Goal: Information Seeking & Learning: Check status

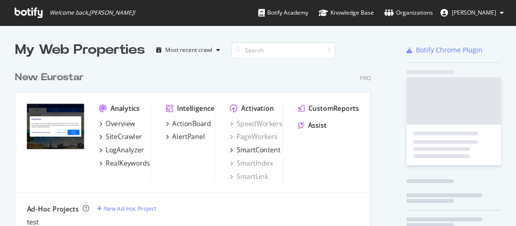
scroll to position [220, 504]
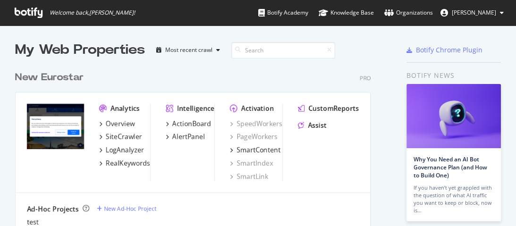
click at [59, 82] on div "New Eurostar" at bounding box center [49, 78] width 68 height 14
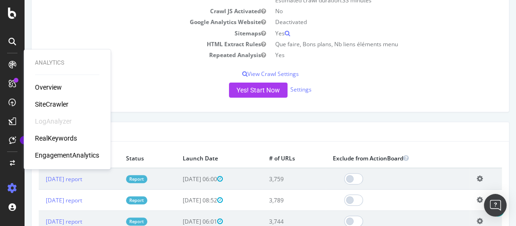
scroll to position [189, 0]
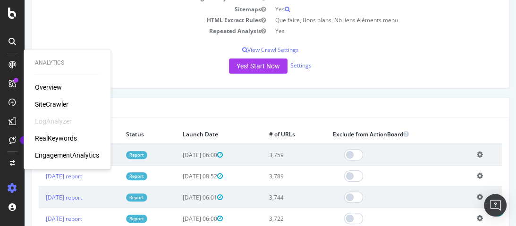
click at [50, 103] on div "SiteCrawler" at bounding box center [52, 104] width 34 height 9
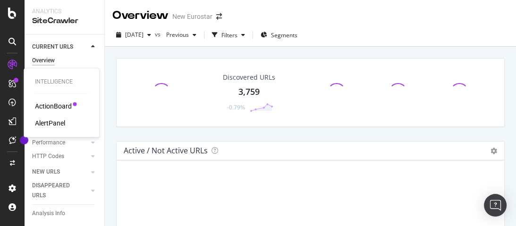
click at [55, 121] on div "AlertPanel" at bounding box center [50, 122] width 30 height 9
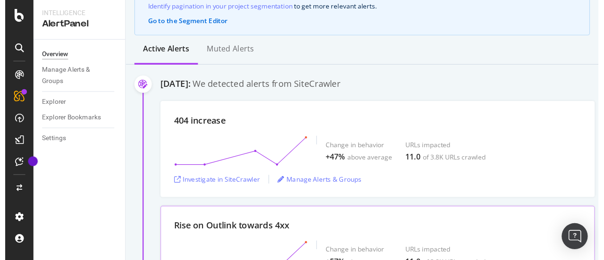
scroll to position [113, 0]
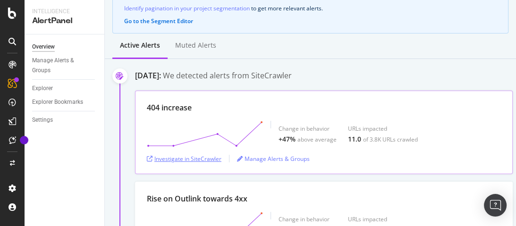
click at [203, 157] on div "Investigate in SiteCrawler" at bounding box center [184, 159] width 75 height 8
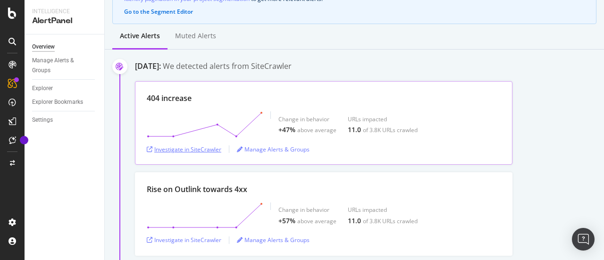
scroll to position [122, 0]
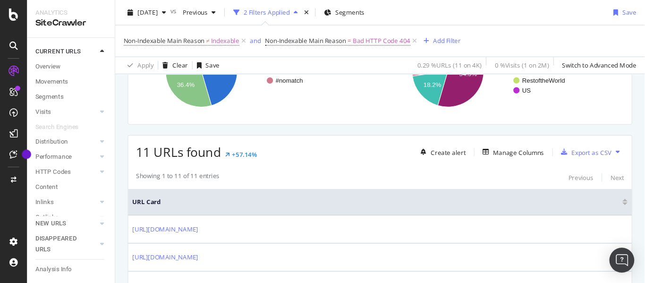
scroll to position [113, 0]
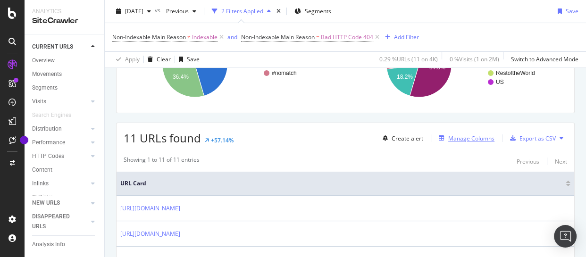
click at [454, 138] on div "Manage Columns" at bounding box center [471, 139] width 46 height 8
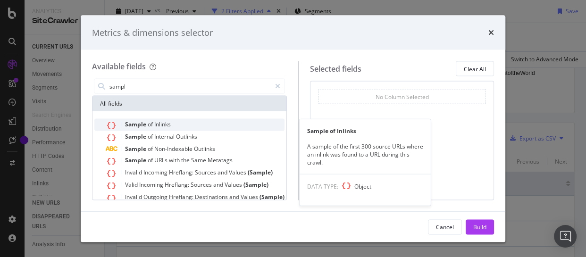
type input "sampl"
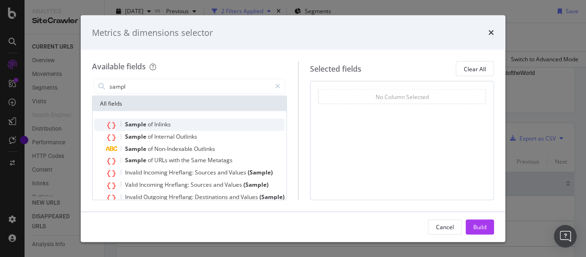
click at [202, 123] on div "Sample of Inlinks" at bounding box center [195, 125] width 179 height 12
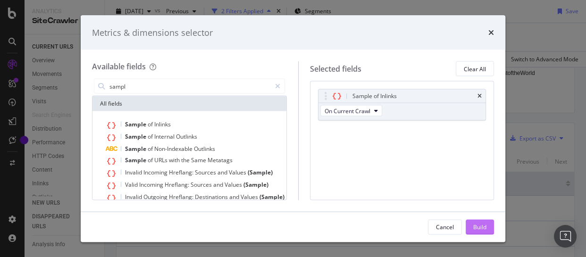
click at [476, 223] on div "Build" at bounding box center [479, 227] width 13 height 8
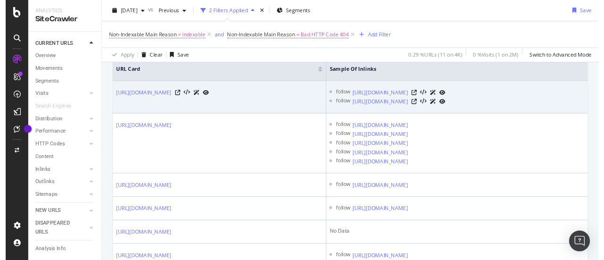
scroll to position [208, 0]
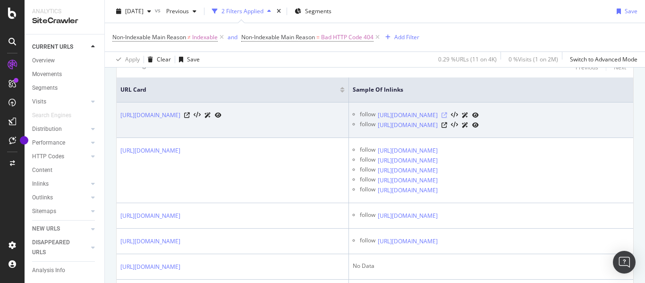
click at [447, 114] on icon at bounding box center [444, 115] width 6 height 6
click at [447, 115] on icon at bounding box center [444, 115] width 6 height 6
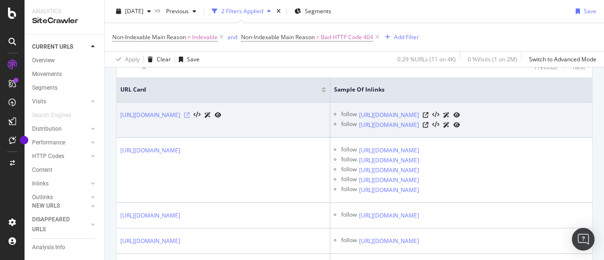
click at [190, 118] on icon at bounding box center [187, 115] width 6 height 6
click at [429, 115] on icon at bounding box center [426, 115] width 6 height 6
click at [429, 127] on icon at bounding box center [426, 125] width 6 height 6
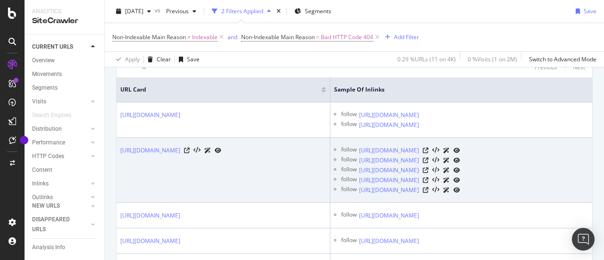
click at [221, 155] on div at bounding box center [202, 150] width 37 height 10
click at [190, 153] on icon at bounding box center [187, 151] width 6 height 6
click at [429, 153] on icon at bounding box center [426, 151] width 6 height 6
click at [429, 163] on icon at bounding box center [426, 161] width 6 height 6
click at [429, 173] on icon at bounding box center [426, 171] width 6 height 6
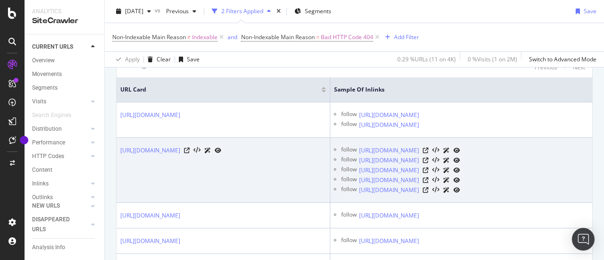
click at [429, 183] on icon at bounding box center [426, 180] width 6 height 6
click at [429, 193] on icon at bounding box center [426, 190] width 6 height 6
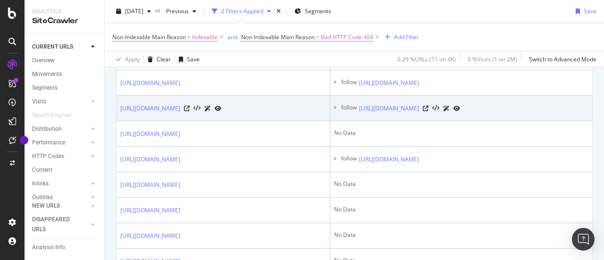
scroll to position [349, 0]
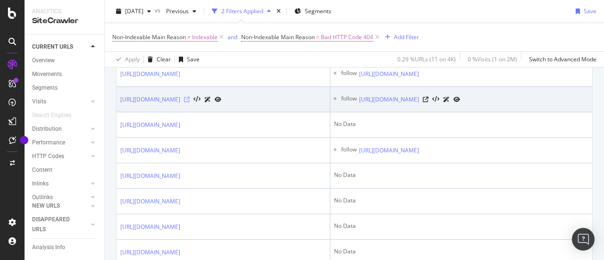
click at [190, 102] on icon at bounding box center [187, 100] width 6 height 6
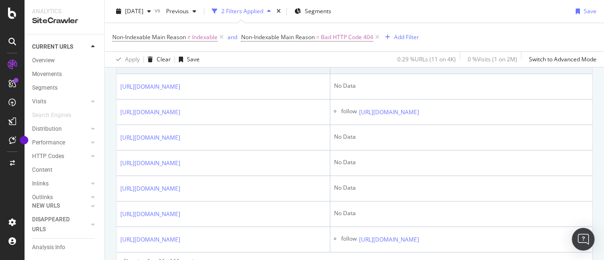
scroll to position [396, 0]
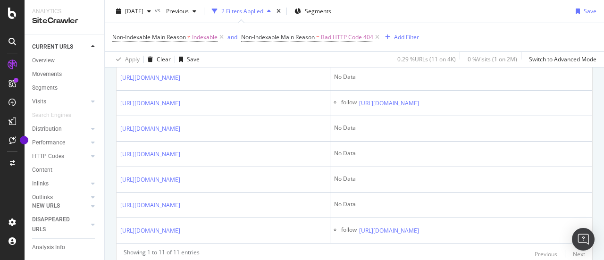
click at [429, 55] on icon at bounding box center [426, 53] width 6 height 6
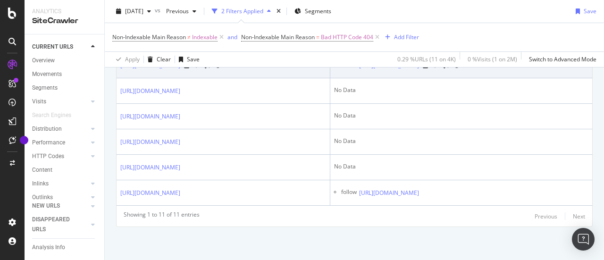
scroll to position [538, 0]
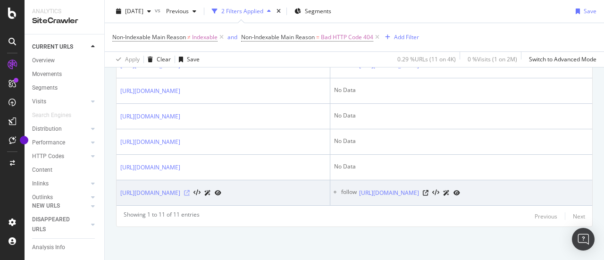
click at [190, 196] on icon at bounding box center [187, 193] width 6 height 6
click at [460, 194] on div at bounding box center [441, 193] width 37 height 10
click at [429, 196] on icon at bounding box center [426, 193] width 6 height 6
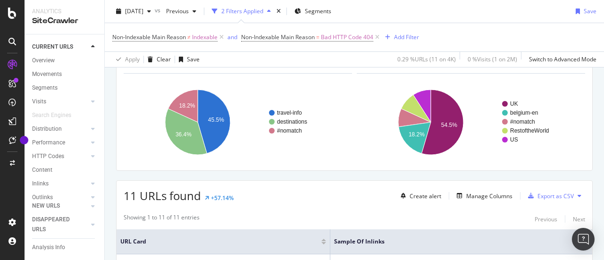
scroll to position [36, 0]
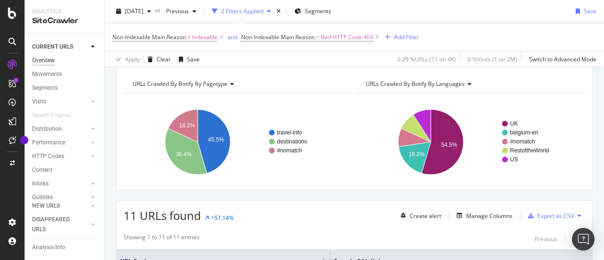
click at [49, 59] on div "Overview" at bounding box center [43, 61] width 23 height 10
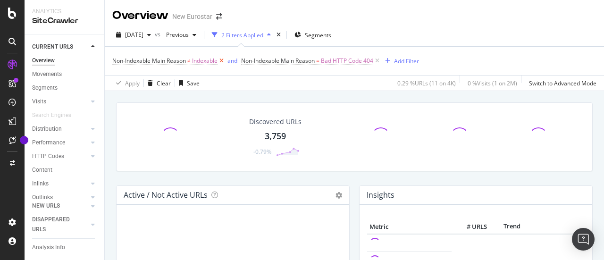
click at [225, 61] on icon at bounding box center [222, 60] width 8 height 9
click at [246, 62] on icon at bounding box center [248, 60] width 8 height 9
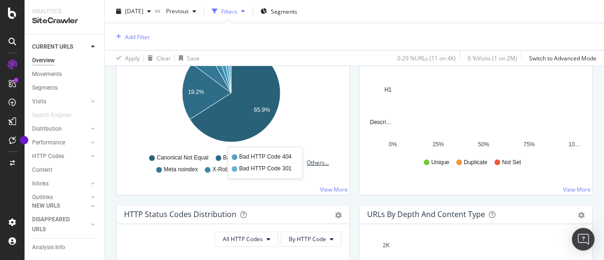
scroll to position [330, 0]
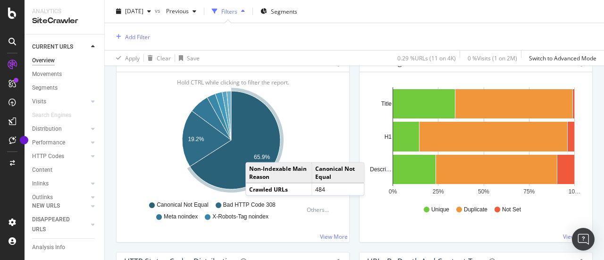
click at [255, 152] on icon "A chart." at bounding box center [235, 140] width 91 height 98
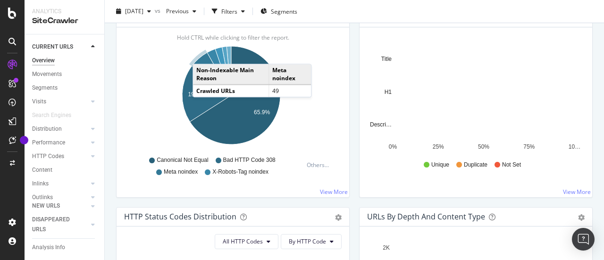
scroll to position [330, 0]
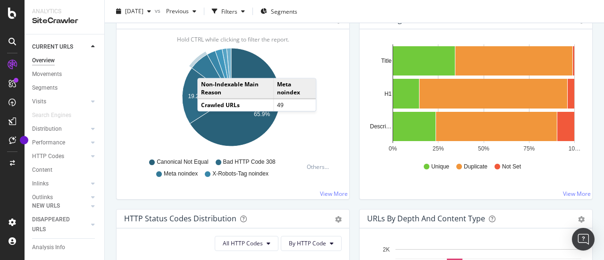
click at [207, 67] on icon "A chart." at bounding box center [212, 75] width 40 height 43
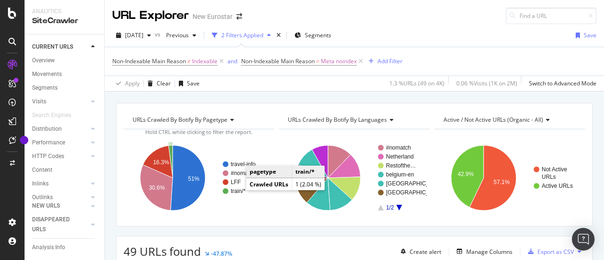
click at [236, 190] on text "train/*" at bounding box center [238, 191] width 15 height 7
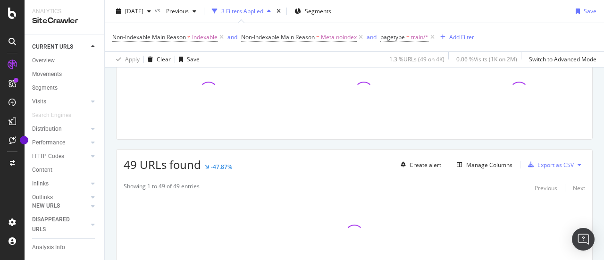
scroll to position [142, 0]
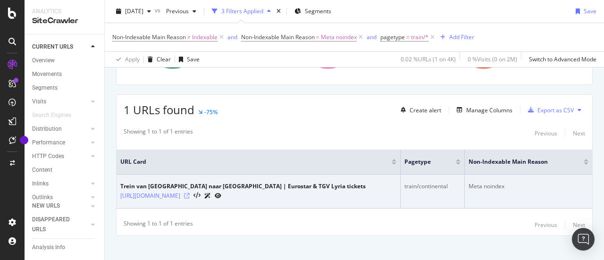
click at [190, 195] on icon at bounding box center [187, 196] width 6 height 6
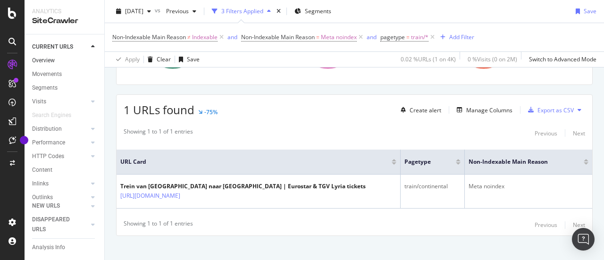
click at [61, 59] on link "Overview" at bounding box center [65, 61] width 66 height 10
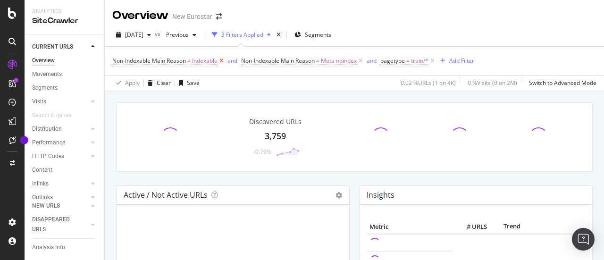
click at [224, 61] on icon at bounding box center [222, 60] width 8 height 9
drag, startPoint x: 232, startPoint y: 61, endPoint x: 222, endPoint y: 58, distance: 10.8
click at [233, 61] on icon at bounding box center [232, 60] width 8 height 9
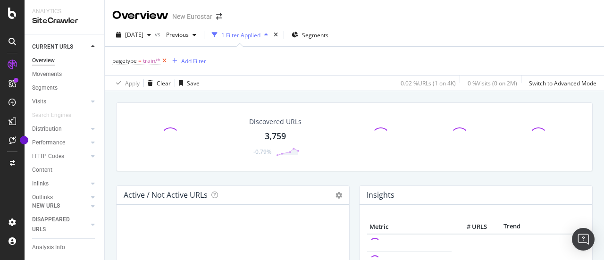
click at [164, 62] on icon at bounding box center [164, 60] width 8 height 9
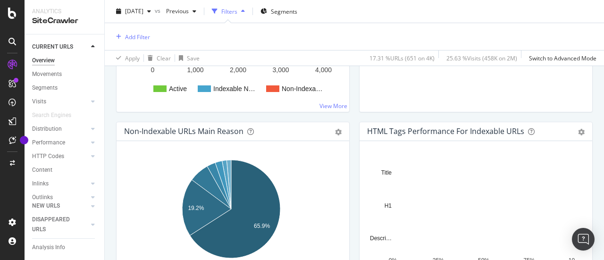
scroll to position [283, 0]
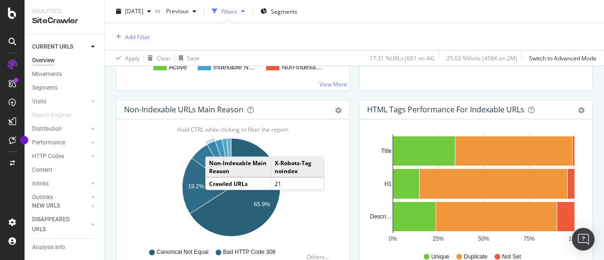
click at [215, 146] on icon "A chart." at bounding box center [219, 164] width 24 height 46
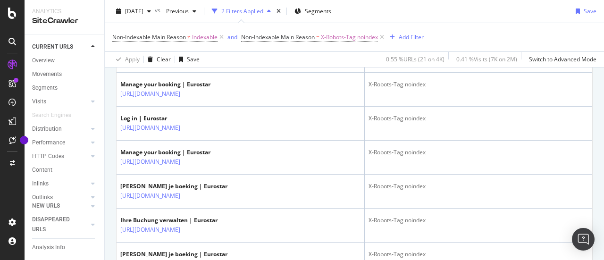
scroll to position [341, 0]
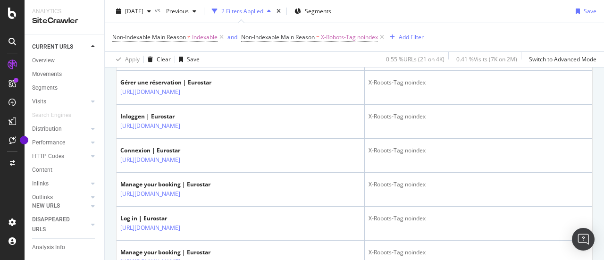
drag, startPoint x: 42, startPoint y: 58, endPoint x: 128, endPoint y: 24, distance: 93.0
click at [42, 58] on div "Overview" at bounding box center [43, 61] width 23 height 10
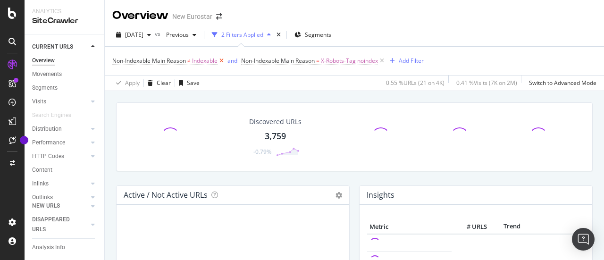
click at [223, 62] on icon at bounding box center [222, 60] width 8 height 9
click at [257, 61] on icon at bounding box center [253, 60] width 8 height 9
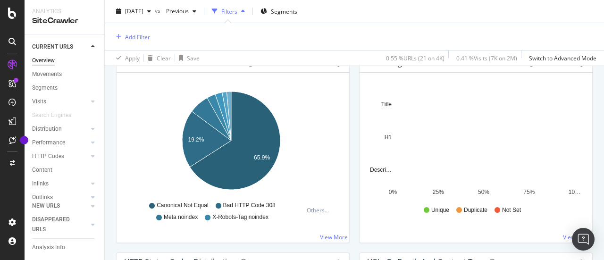
scroll to position [330, 0]
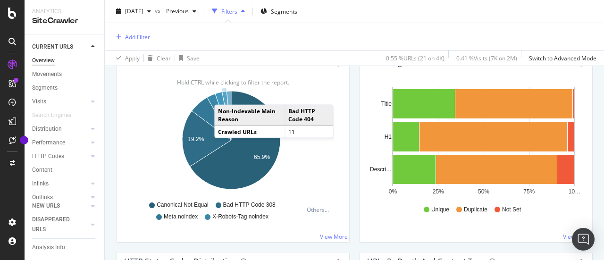
click at [224, 94] on icon "A chart." at bounding box center [226, 115] width 9 height 49
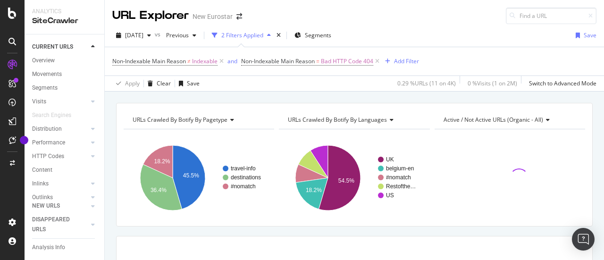
scroll to position [150, 0]
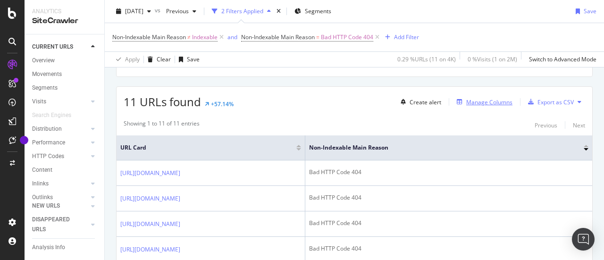
click at [466, 101] on div "Manage Columns" at bounding box center [489, 102] width 46 height 8
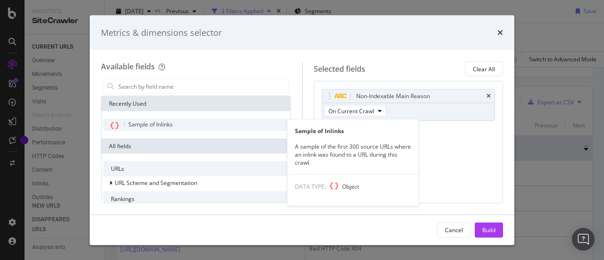
click at [184, 128] on div "Sample of Inlinks" at bounding box center [195, 125] width 185 height 12
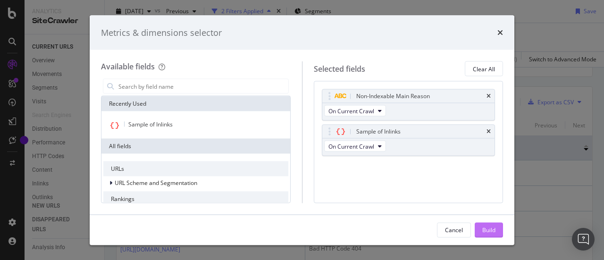
click at [484, 225] on div "Build" at bounding box center [488, 230] width 13 height 14
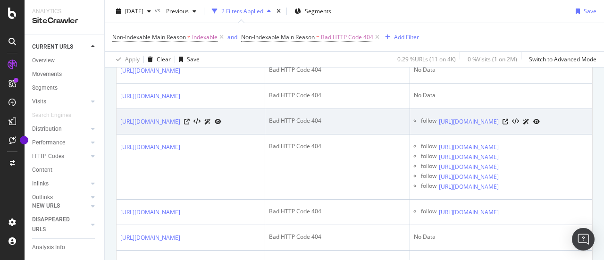
scroll to position [319, 0]
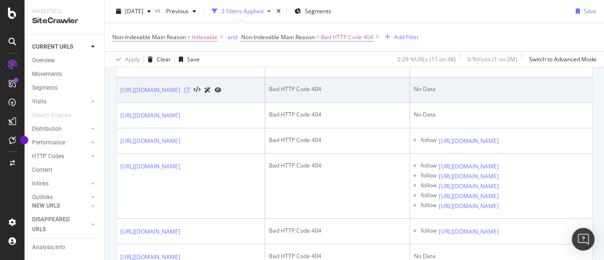
click at [190, 93] on icon at bounding box center [187, 90] width 6 height 6
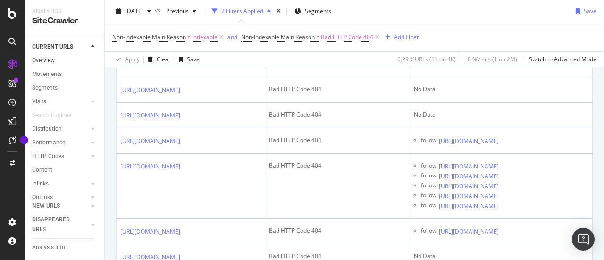
click at [57, 61] on link "Overview" at bounding box center [65, 61] width 66 height 10
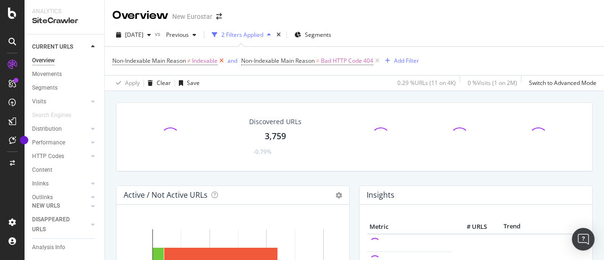
click at [223, 62] on icon at bounding box center [222, 60] width 8 height 9
click at [247, 59] on icon at bounding box center [248, 60] width 8 height 9
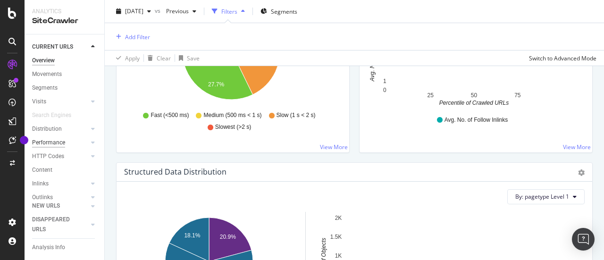
scroll to position [630, 0]
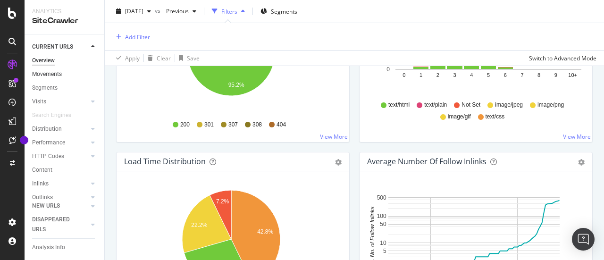
click at [64, 79] on link "Movements" at bounding box center [65, 74] width 66 height 10
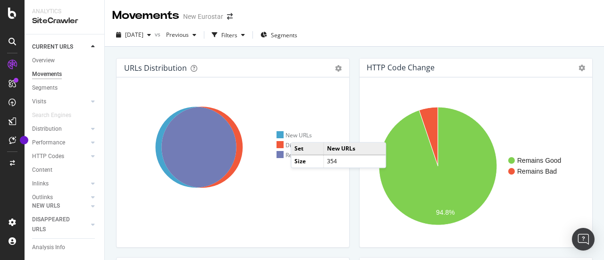
click at [300, 133] on div "New URLs" at bounding box center [295, 135] width 36 height 8
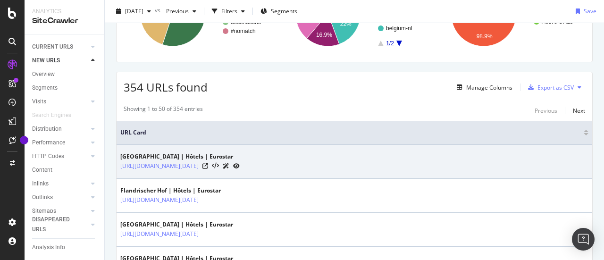
scroll to position [142, 0]
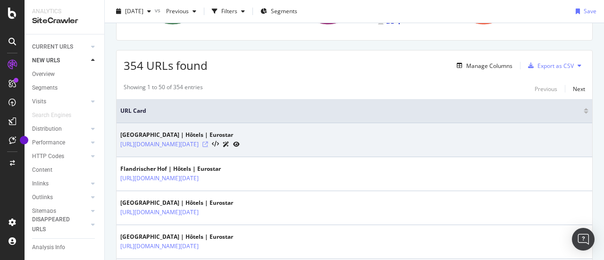
click at [208, 147] on icon at bounding box center [205, 145] width 6 height 6
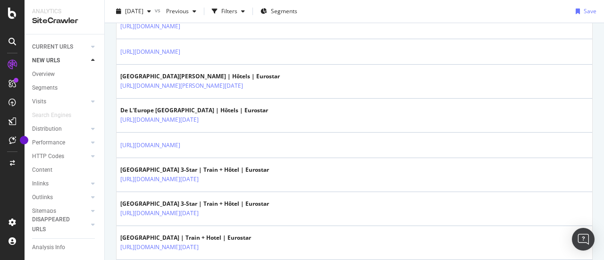
scroll to position [897, 0]
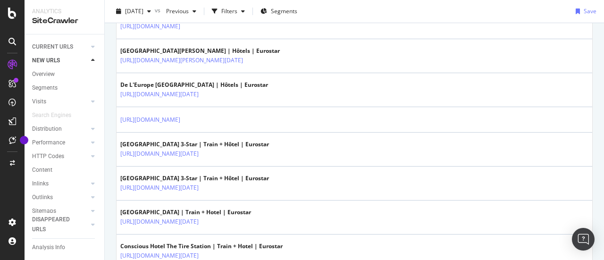
click at [190, 4] on icon at bounding box center [187, 1] width 6 height 6
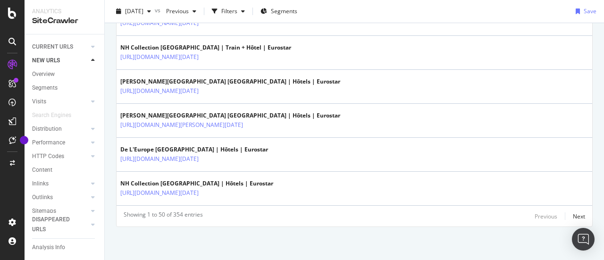
scroll to position [2126, 0]
click at [515, 217] on div "Next" at bounding box center [579, 216] width 12 height 8
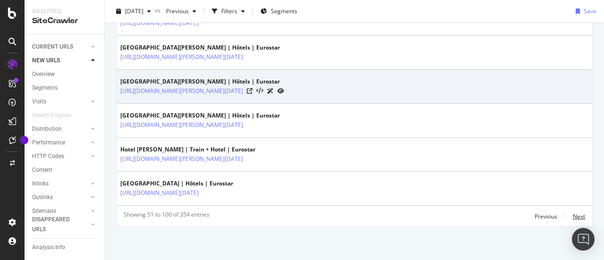
scroll to position [2135, 0]
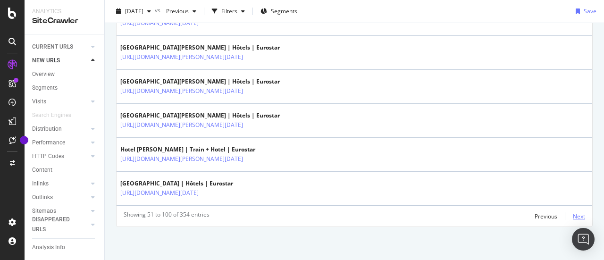
click at [515, 218] on div "Next" at bounding box center [579, 216] width 12 height 8
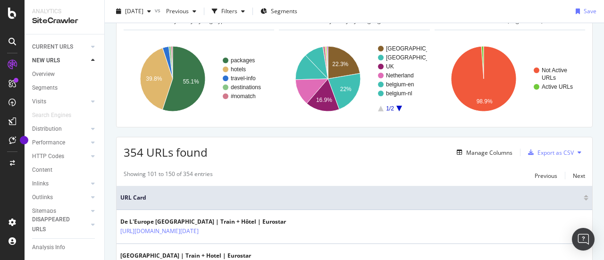
scroll to position [69, 0]
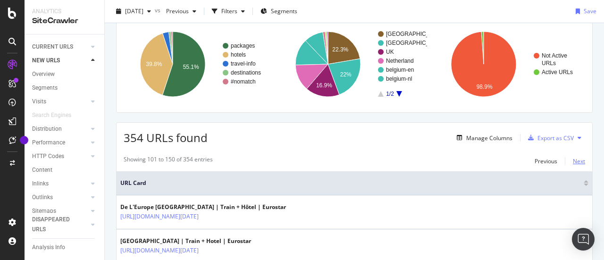
click at [515, 159] on div "Next" at bounding box center [579, 161] width 12 height 8
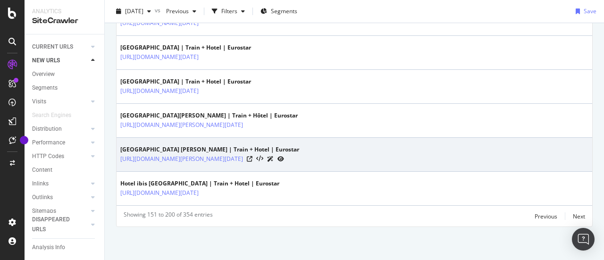
scroll to position [2179, 0]
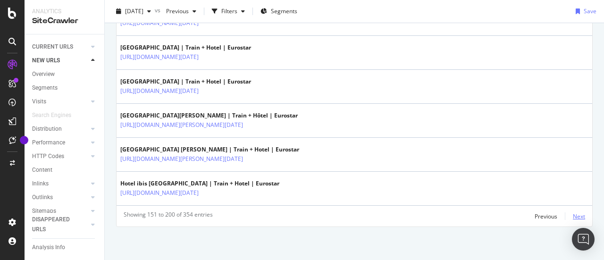
click at [515, 219] on div "Next" at bounding box center [579, 216] width 12 height 8
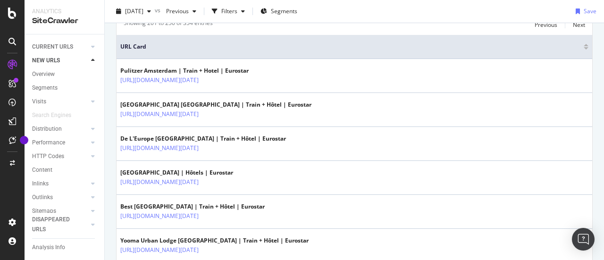
scroll to position [105, 0]
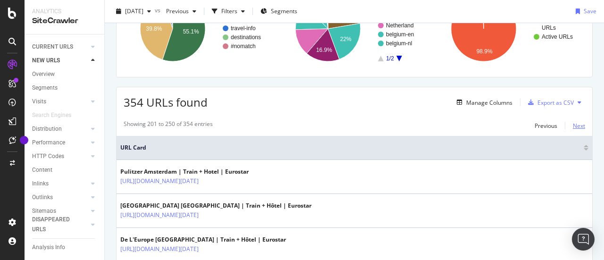
click at [515, 126] on div "Next" at bounding box center [579, 126] width 12 height 8
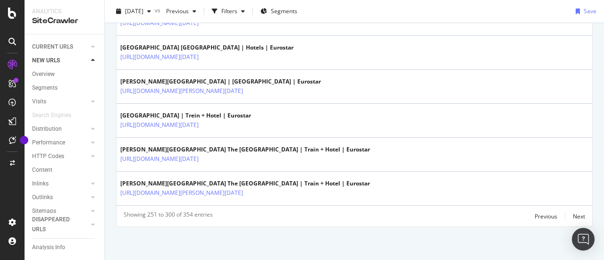
scroll to position [2152, 0]
click at [515, 215] on div "Next" at bounding box center [579, 216] width 12 height 8
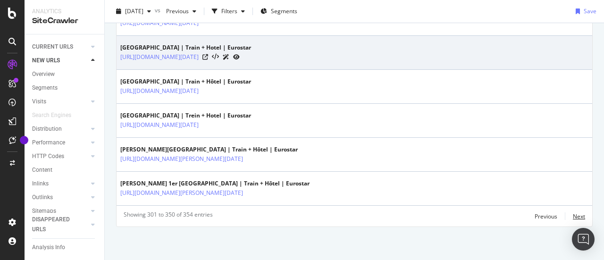
scroll to position [2197, 0]
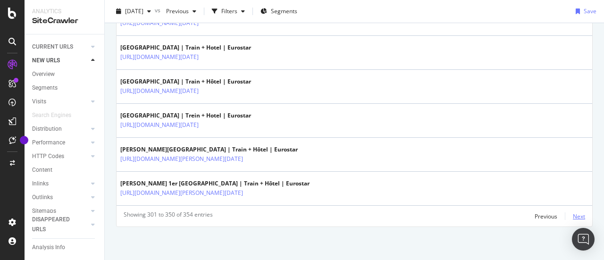
click at [515, 217] on div "Next" at bounding box center [579, 216] width 12 height 8
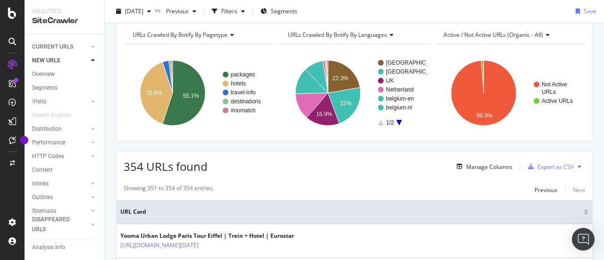
scroll to position [40, 0]
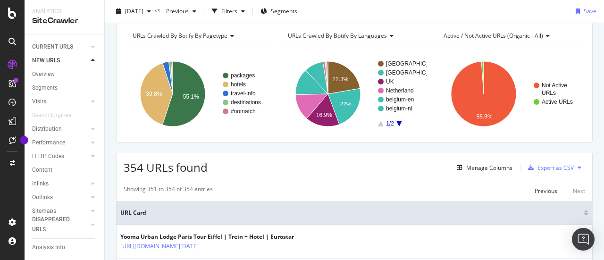
click at [73, 59] on link "NEW URLS" at bounding box center [60, 61] width 56 height 10
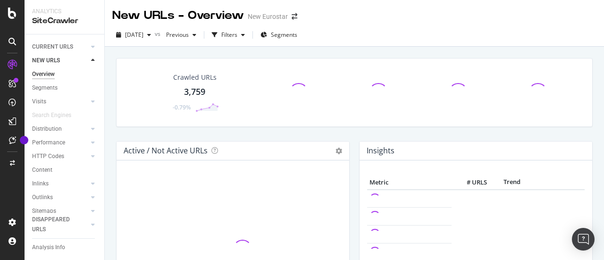
click at [93, 59] on icon at bounding box center [93, 61] width 4 height 6
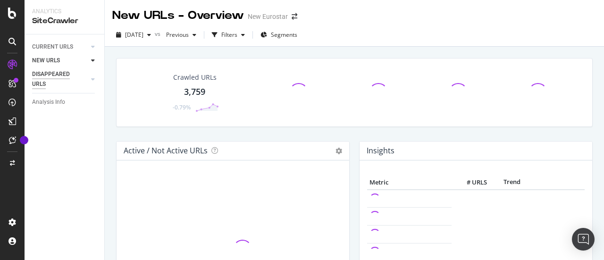
click at [67, 75] on div "DISAPPEARED URLS" at bounding box center [56, 79] width 48 height 20
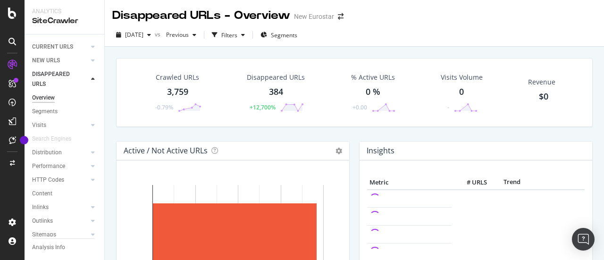
click at [280, 86] on div "384" at bounding box center [276, 92] width 14 height 12
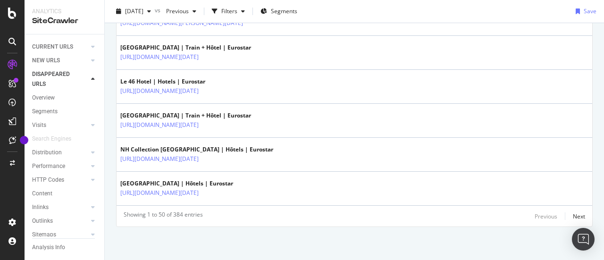
scroll to position [2125, 0]
click at [515, 216] on div "Next" at bounding box center [579, 216] width 12 height 8
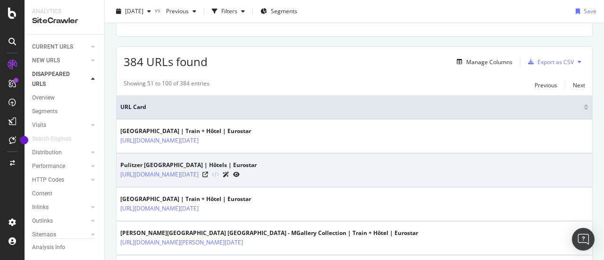
scroll to position [143, 0]
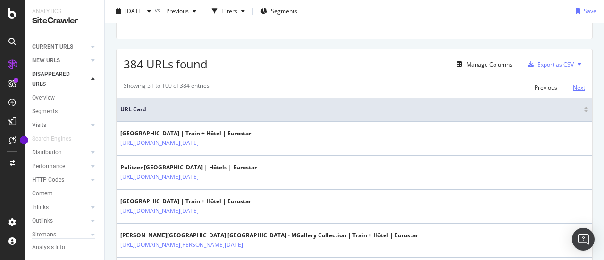
click at [515, 91] on div "Next" at bounding box center [579, 87] width 12 height 10
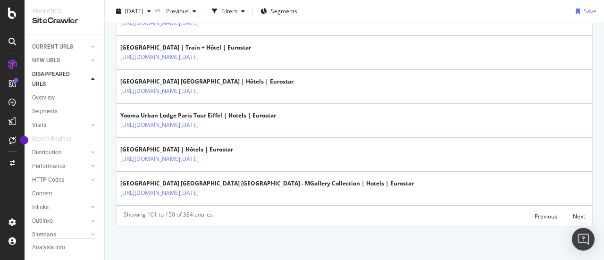
scroll to position [2125, 0]
click at [515, 215] on div "Next" at bounding box center [579, 216] width 12 height 8
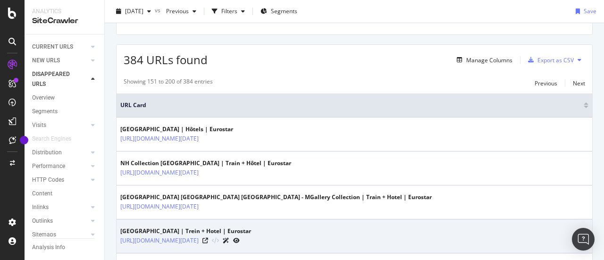
scroll to position [51, 0]
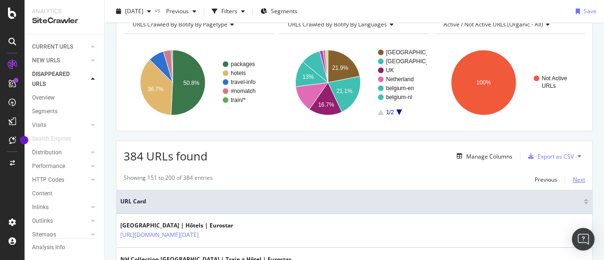
click at [515, 178] on div "Next" at bounding box center [579, 180] width 12 height 8
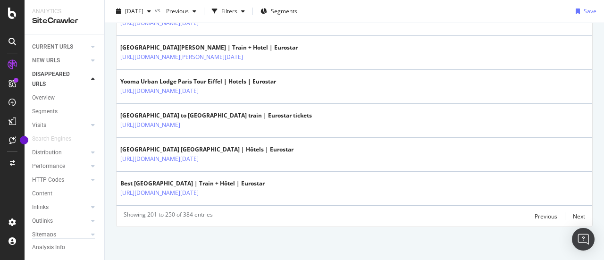
scroll to position [2152, 0]
click at [515, 220] on div "Next" at bounding box center [579, 216] width 12 height 10
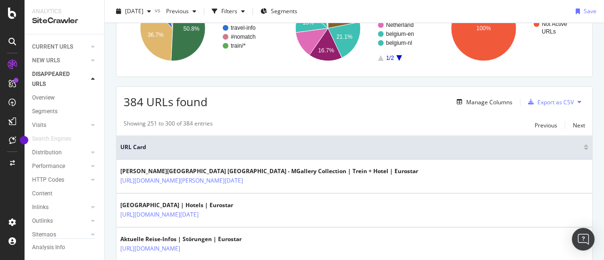
scroll to position [2107, 0]
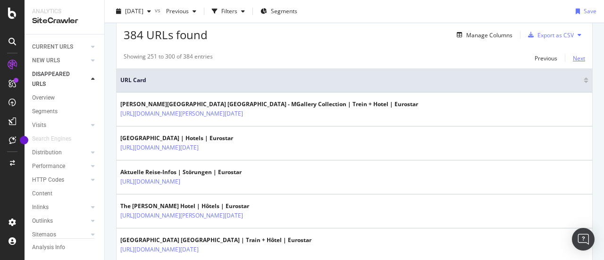
click at [515, 59] on div "Next" at bounding box center [579, 58] width 12 height 8
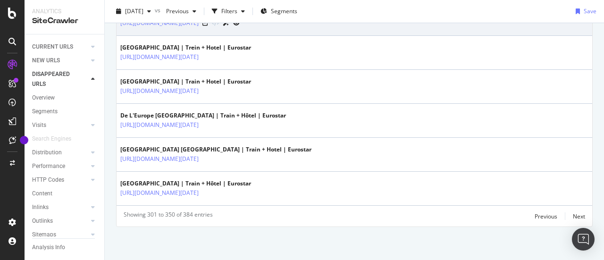
scroll to position [2152, 0]
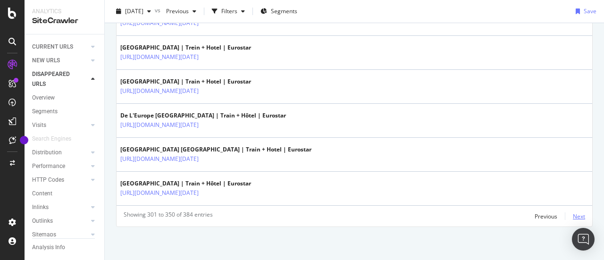
click at [515, 219] on div "Next" at bounding box center [579, 216] width 12 height 8
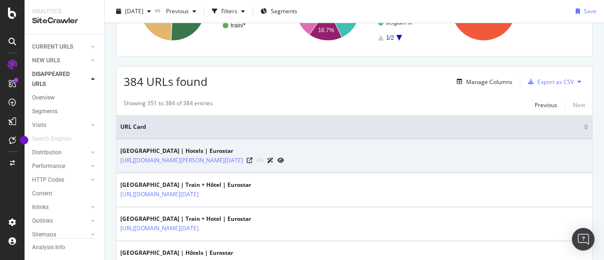
scroll to position [142, 0]
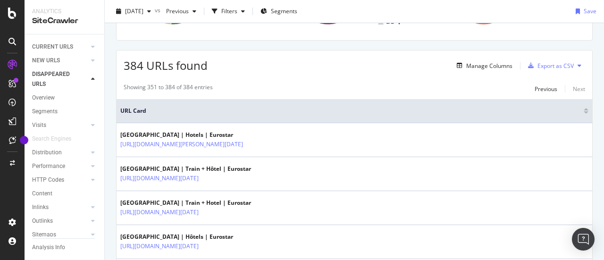
click at [81, 77] on div at bounding box center [84, 79] width 8 height 9
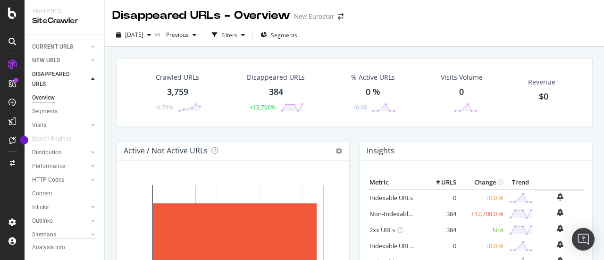
click at [90, 79] on div at bounding box center [92, 79] width 9 height 9
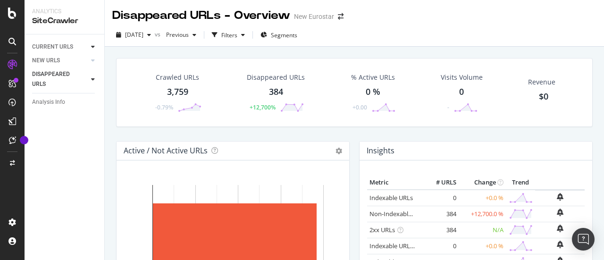
click at [89, 49] on div at bounding box center [92, 46] width 9 height 9
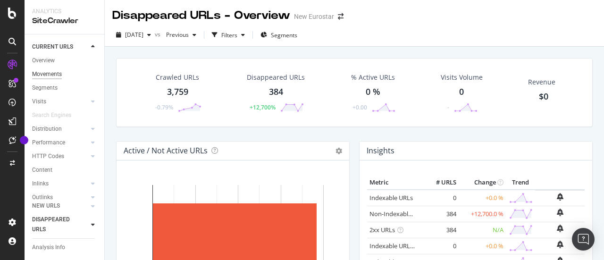
click at [55, 70] on div "Movements" at bounding box center [47, 74] width 30 height 10
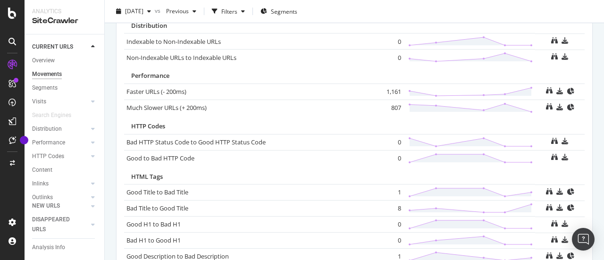
scroll to position [519, 0]
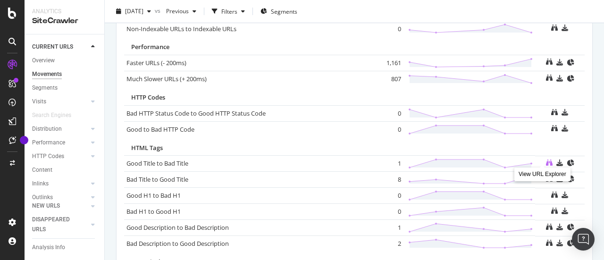
click at [515, 162] on icon at bounding box center [549, 163] width 7 height 7
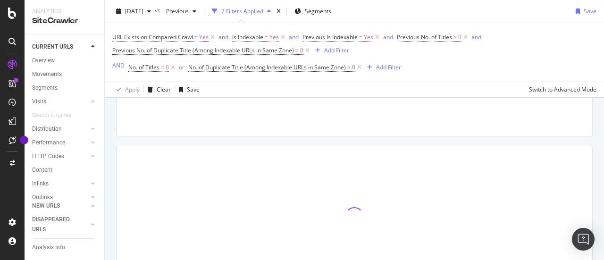
scroll to position [180, 0]
